Goal: Communication & Community: Share content

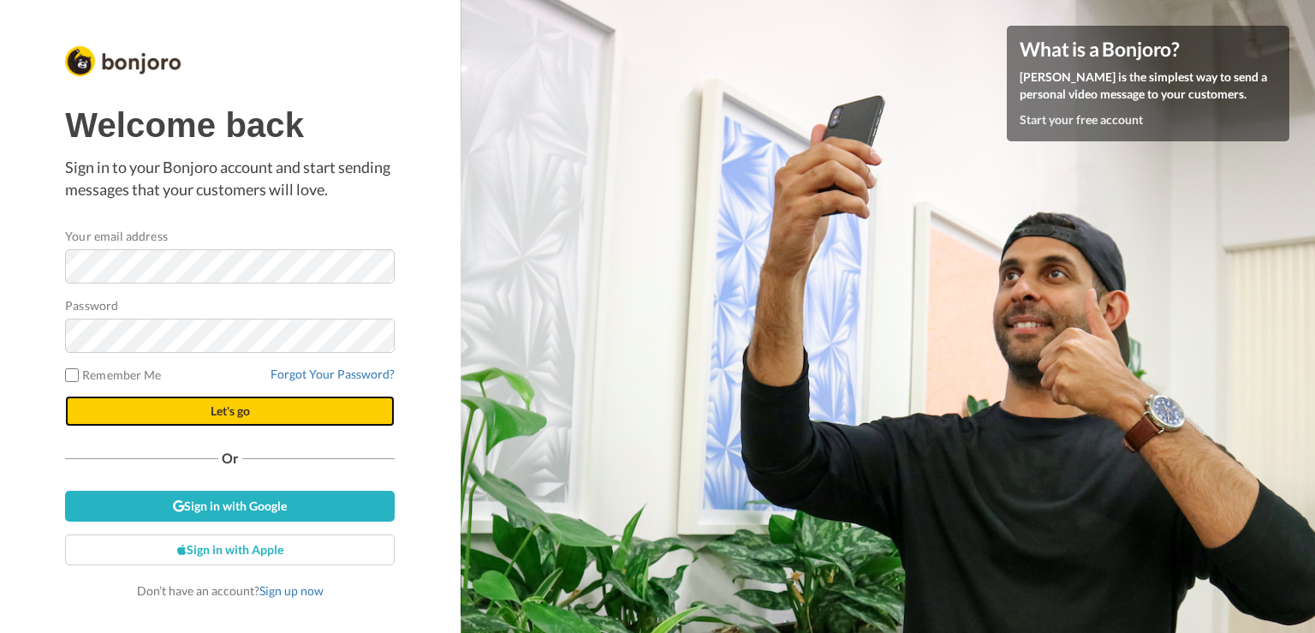
click at [295, 419] on button "Let's go" at bounding box center [230, 411] width 330 height 31
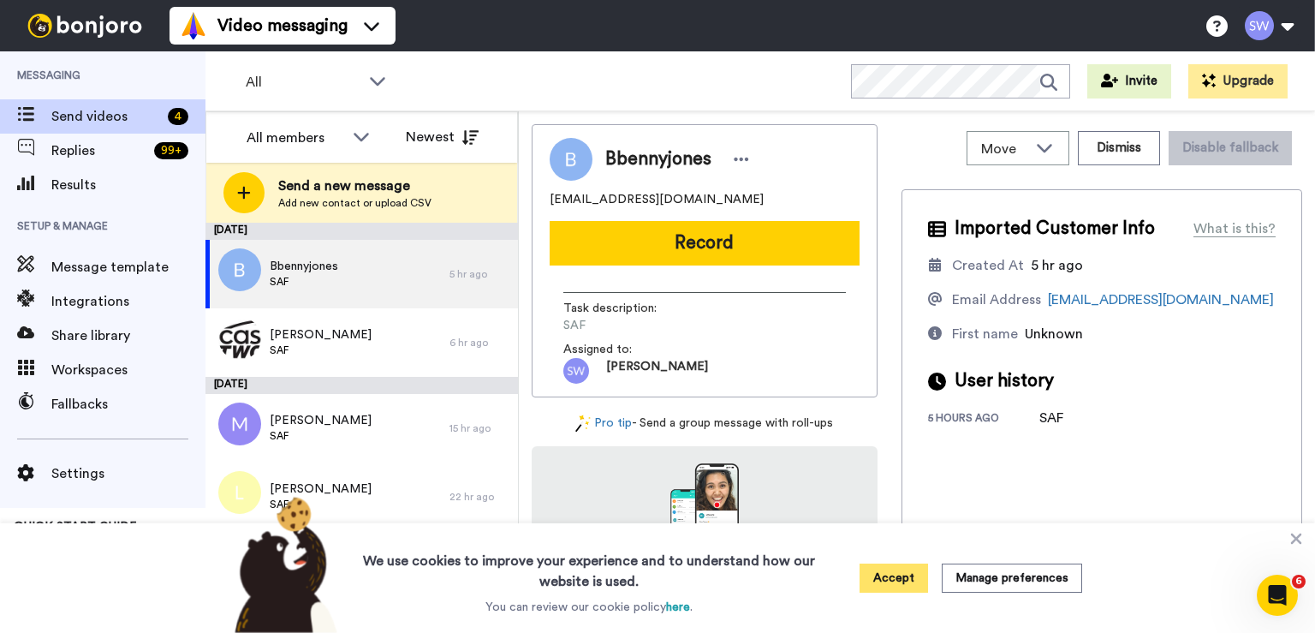
click at [868, 582] on button "Accept" at bounding box center [894, 577] width 68 height 29
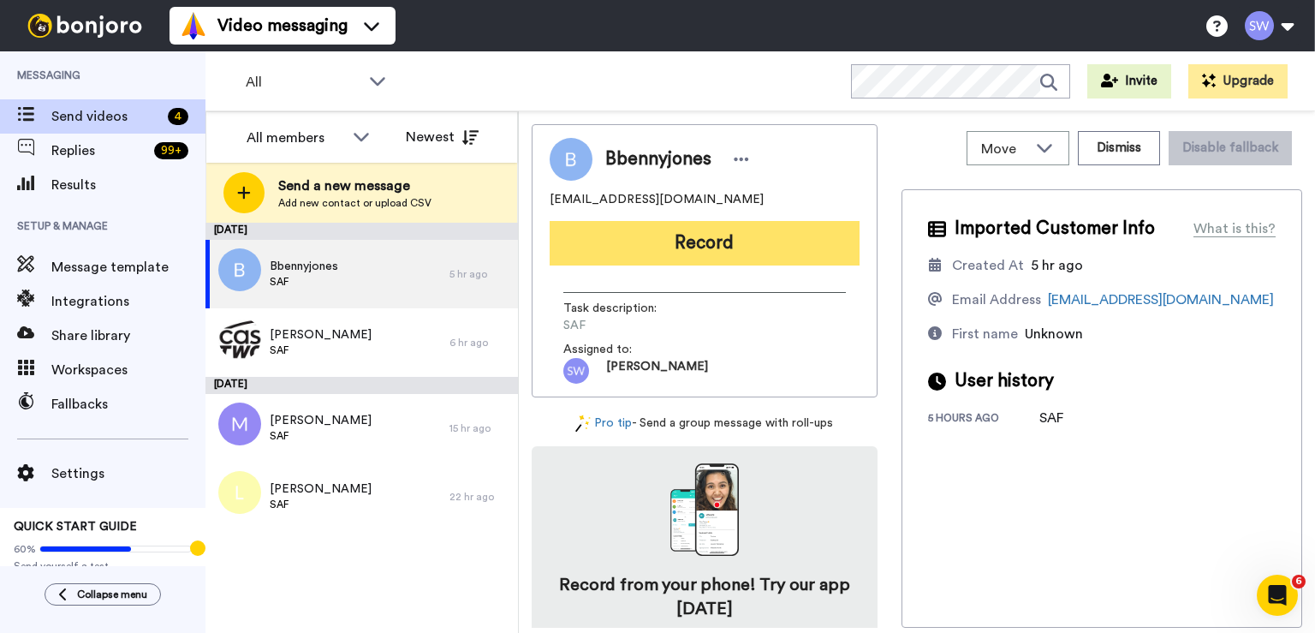
click at [760, 253] on button "Record" at bounding box center [705, 243] width 310 height 45
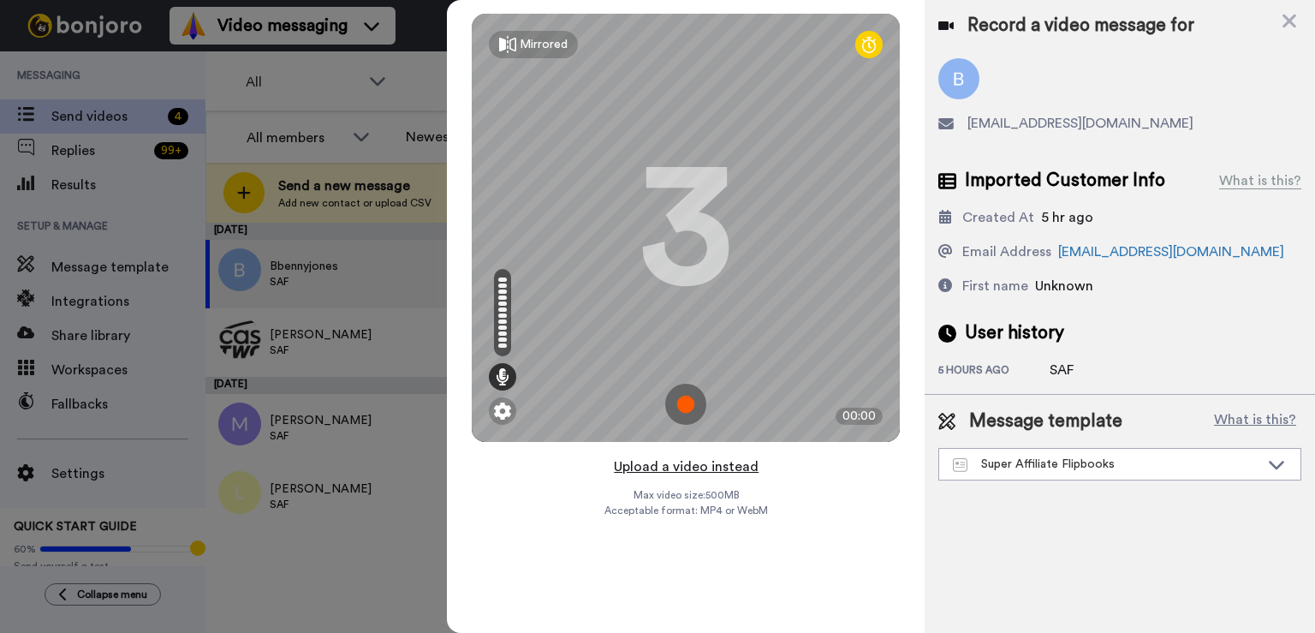
click at [666, 473] on button "Upload a video instead" at bounding box center [686, 466] width 155 height 22
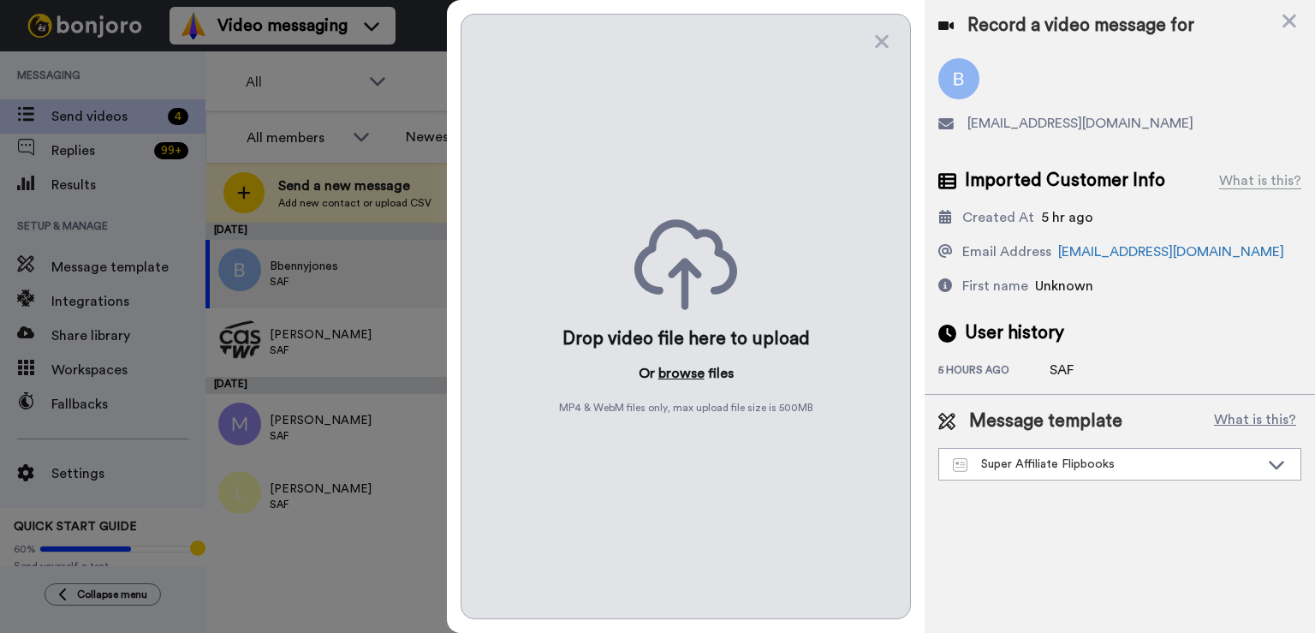
click at [664, 372] on button "browse" at bounding box center [681, 373] width 46 height 21
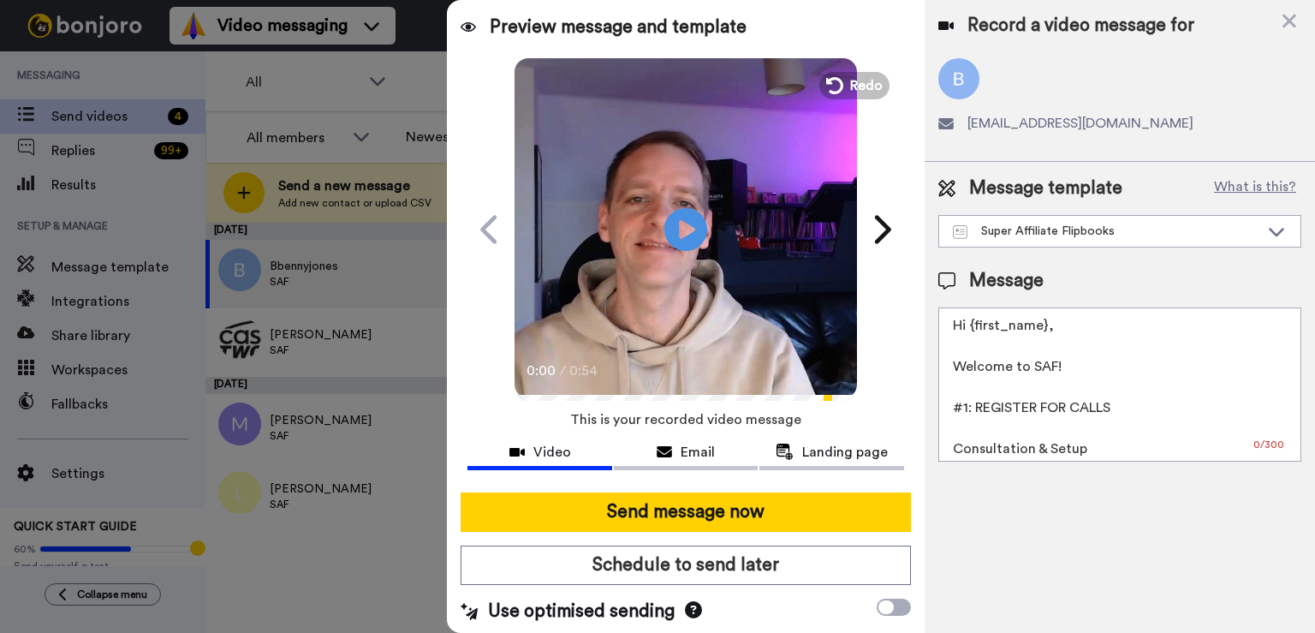
click at [683, 507] on button "Send message now" at bounding box center [686, 511] width 450 height 39
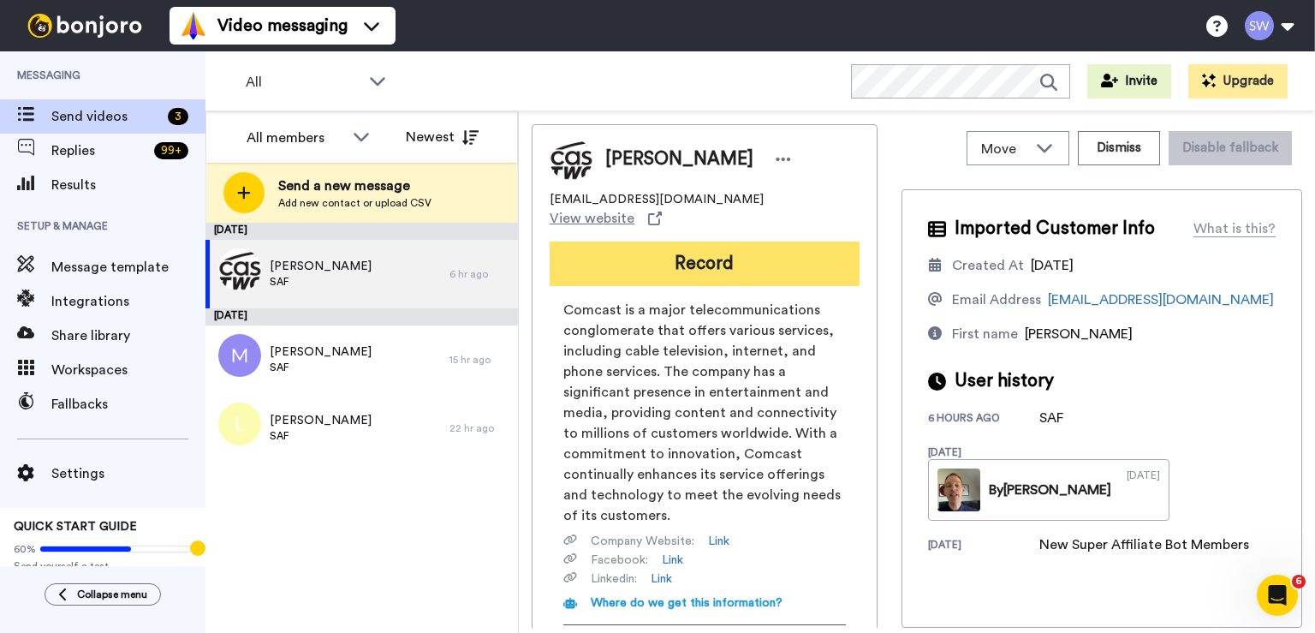
click at [654, 253] on button "Record" at bounding box center [705, 263] width 310 height 45
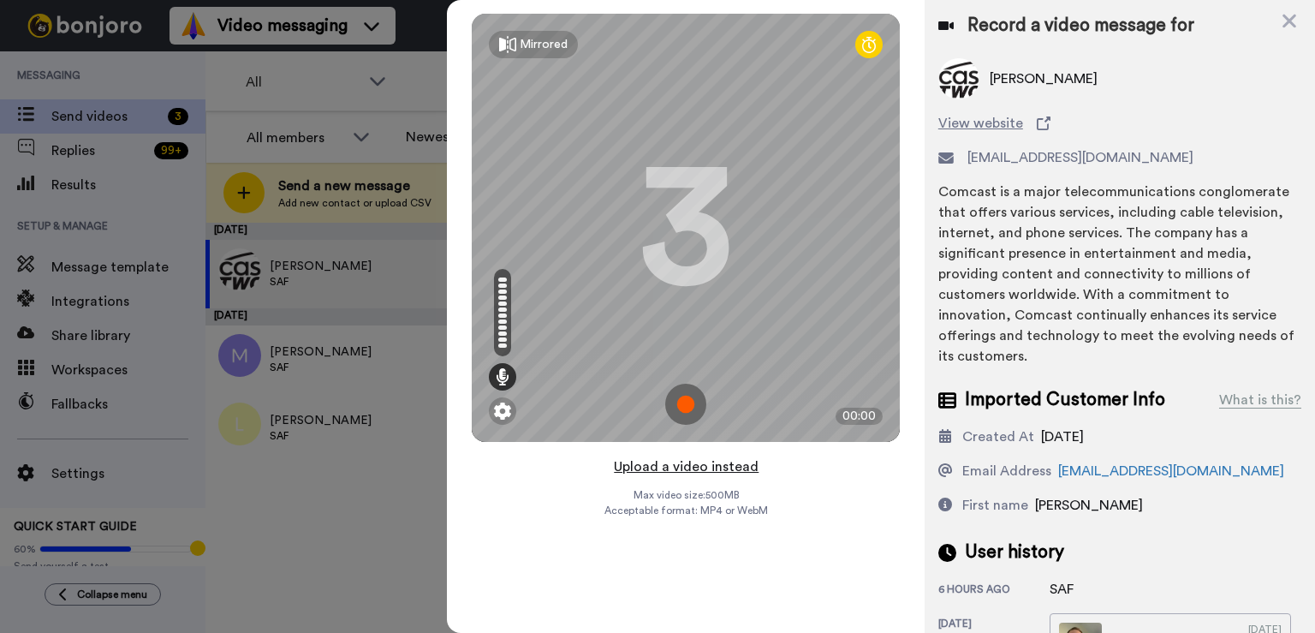
click at [712, 457] on button "Upload a video instead" at bounding box center [686, 466] width 155 height 22
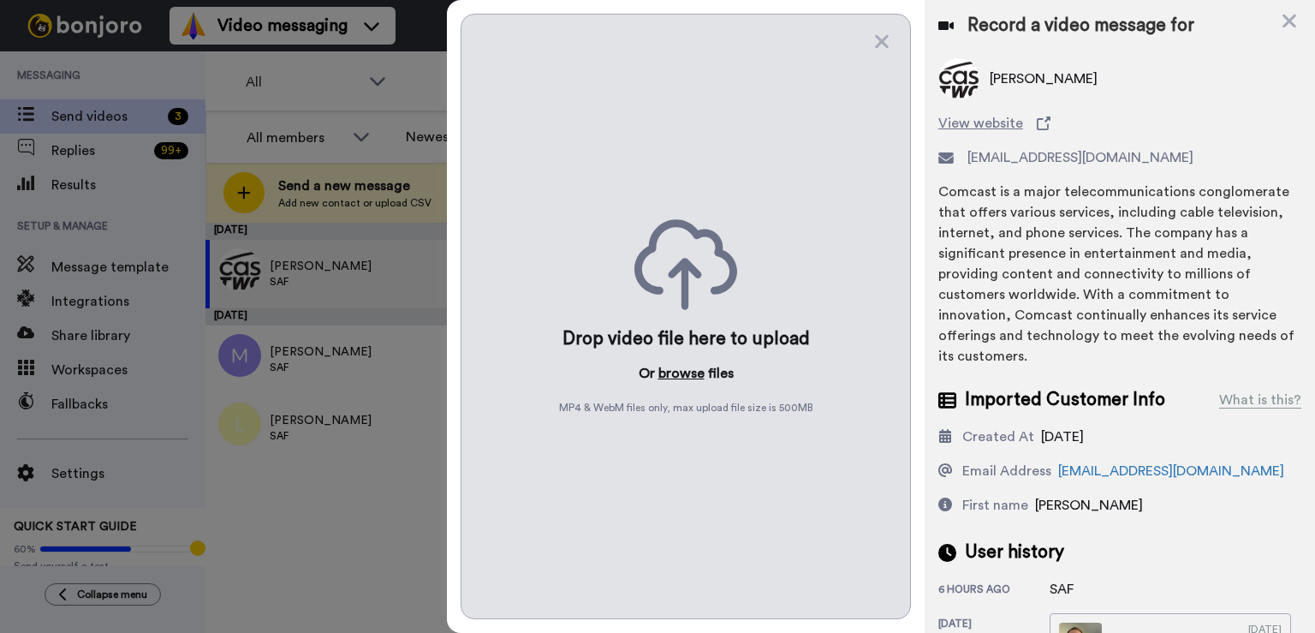
click at [680, 369] on button "browse" at bounding box center [681, 373] width 46 height 21
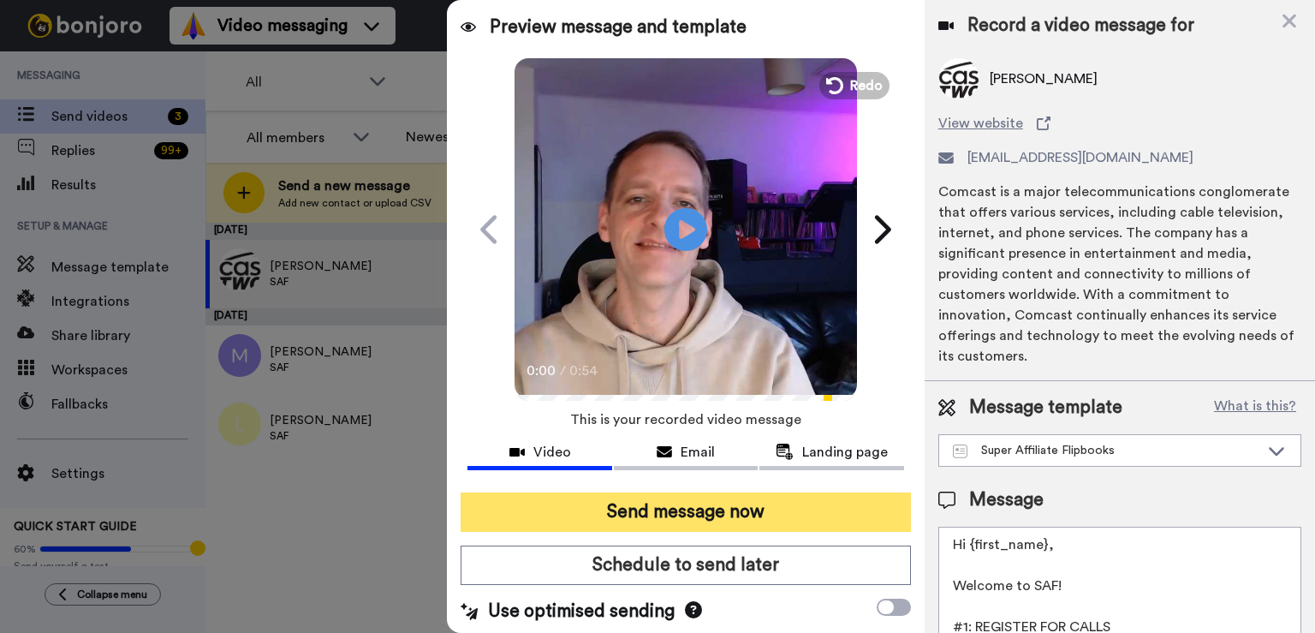
click at [623, 503] on button "Send message now" at bounding box center [686, 511] width 450 height 39
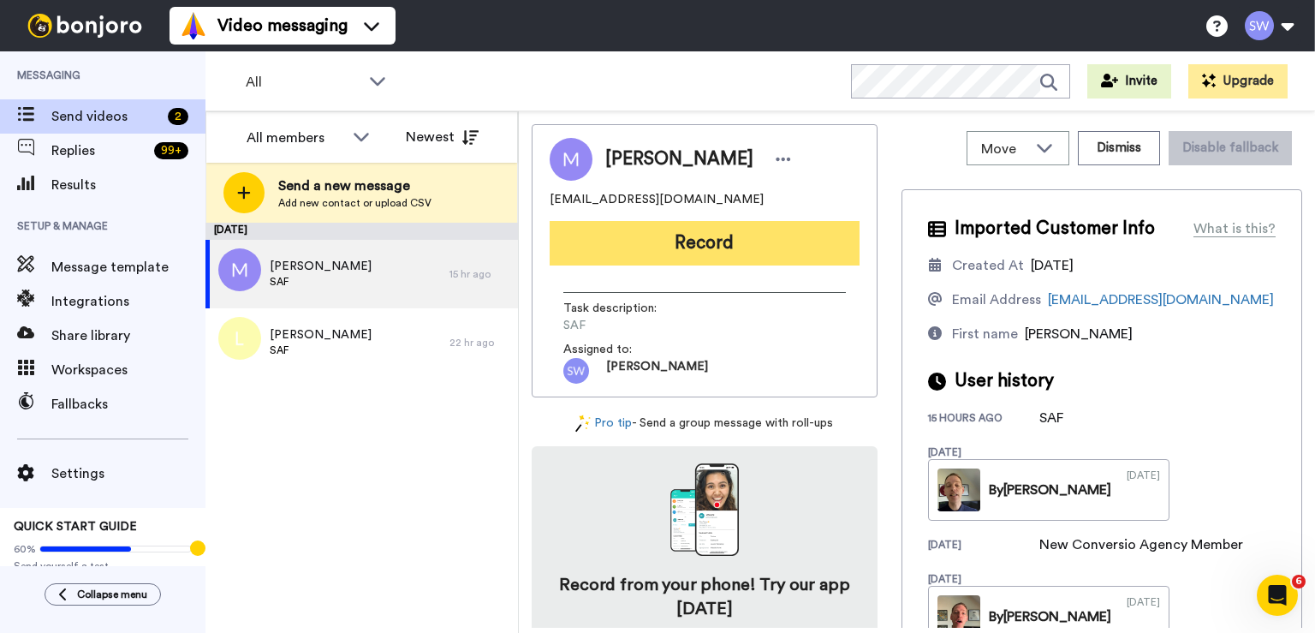
click at [752, 232] on button "Record" at bounding box center [705, 243] width 310 height 45
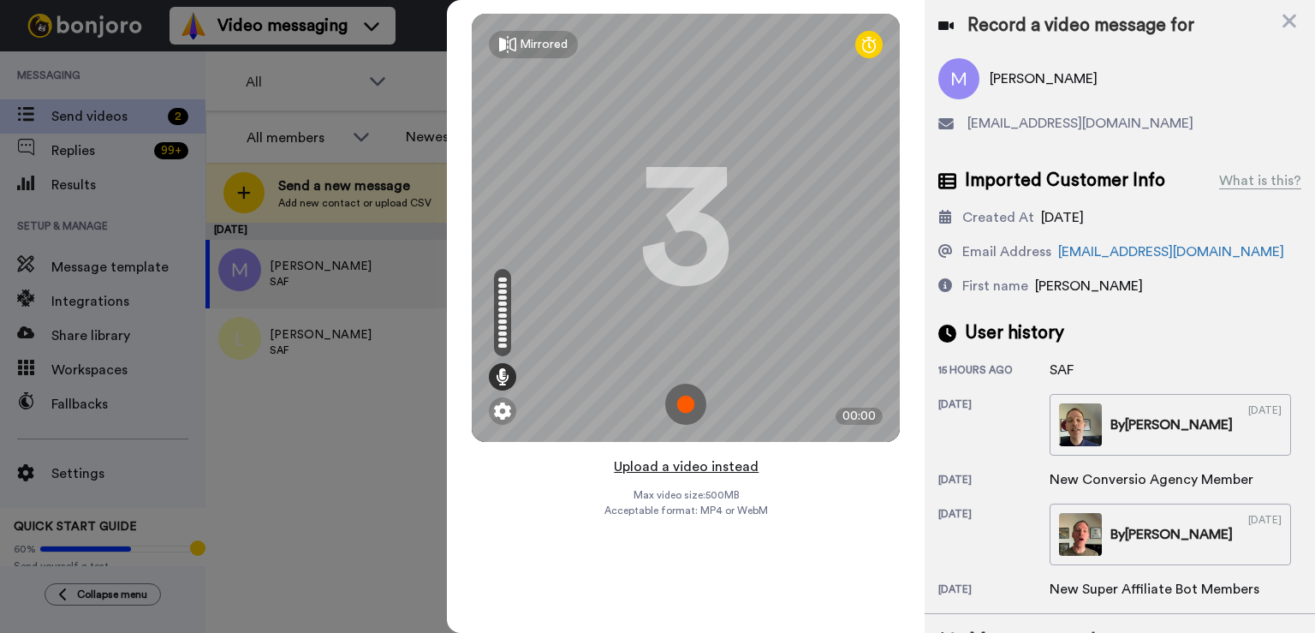
click at [673, 466] on button "Upload a video instead" at bounding box center [686, 466] width 155 height 22
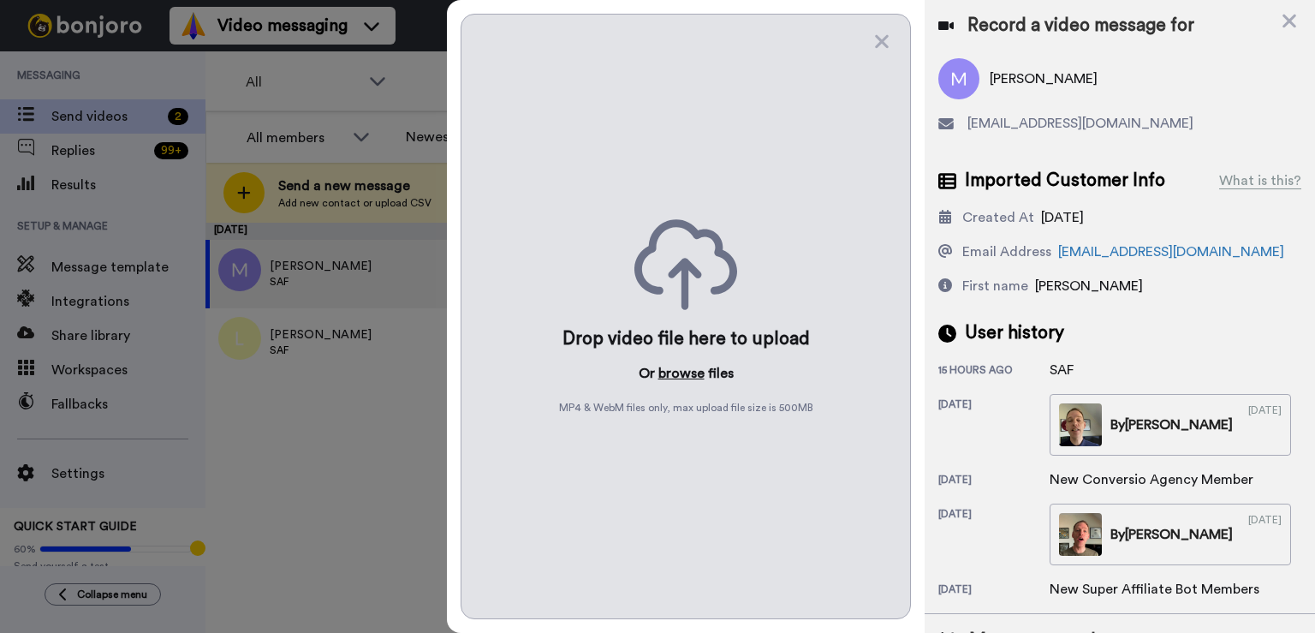
click at [679, 370] on button "browse" at bounding box center [681, 373] width 46 height 21
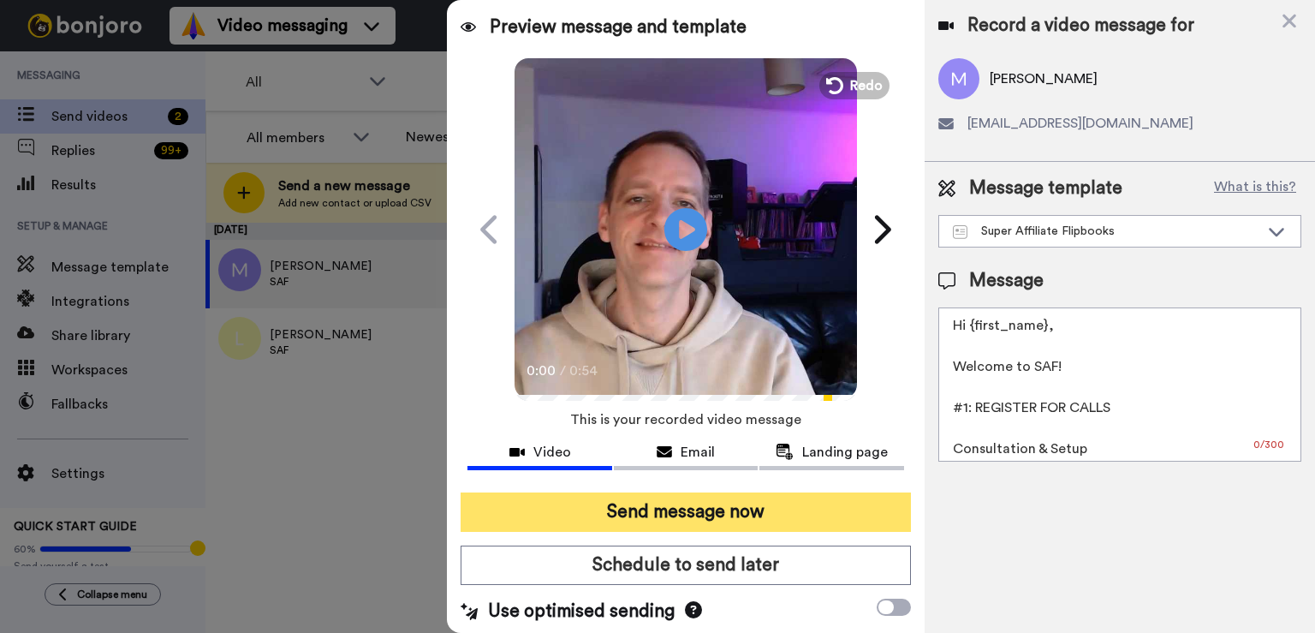
click at [646, 498] on button "Send message now" at bounding box center [686, 511] width 450 height 39
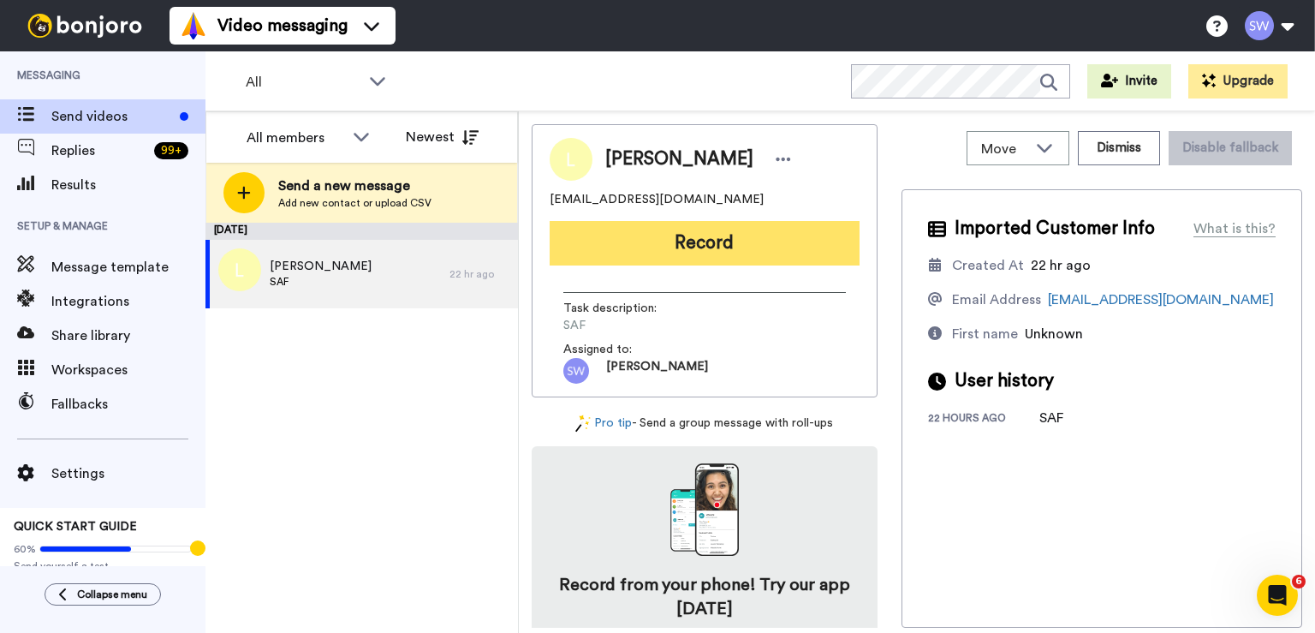
click at [735, 235] on button "Record" at bounding box center [705, 243] width 310 height 45
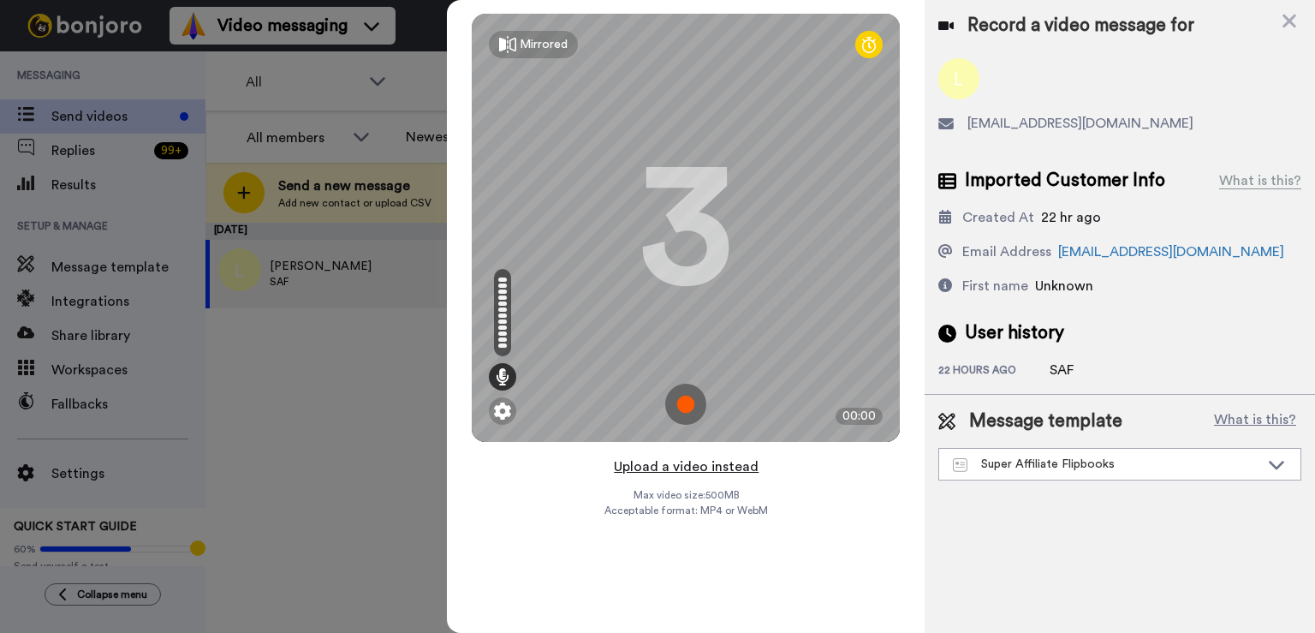
click at [676, 461] on button "Upload a video instead" at bounding box center [686, 466] width 155 height 22
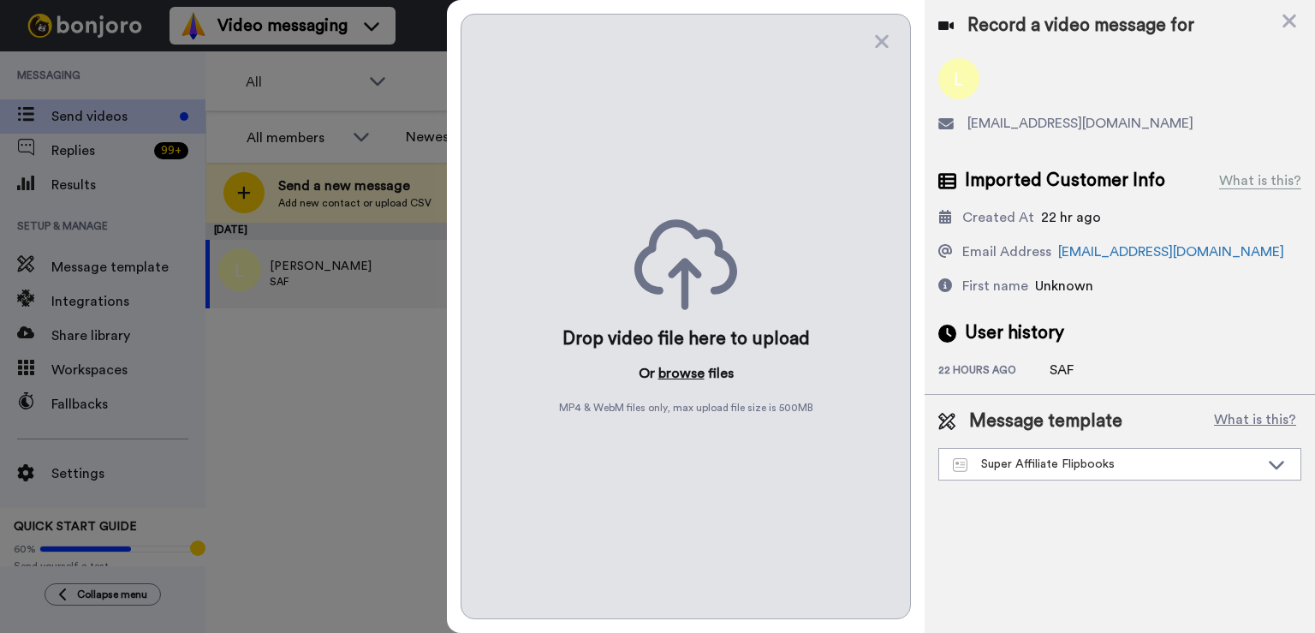
click at [687, 375] on button "browse" at bounding box center [681, 373] width 46 height 21
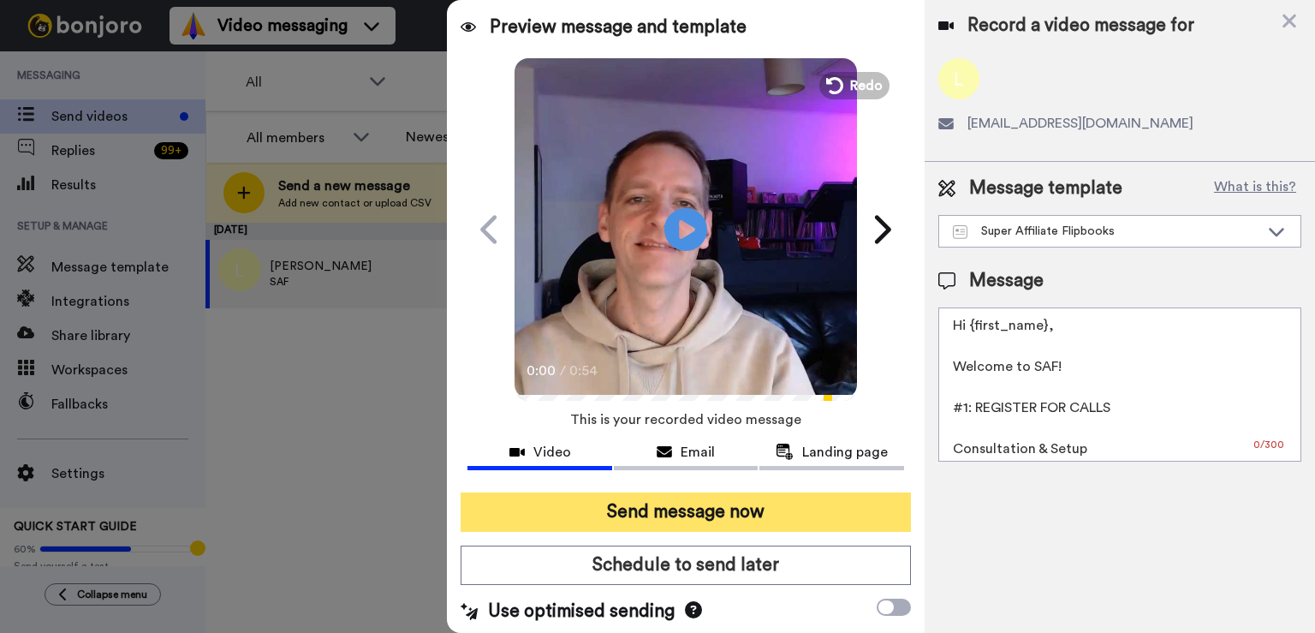
click at [543, 509] on button "Send message now" at bounding box center [686, 511] width 450 height 39
